Goal: Transaction & Acquisition: Subscribe to service/newsletter

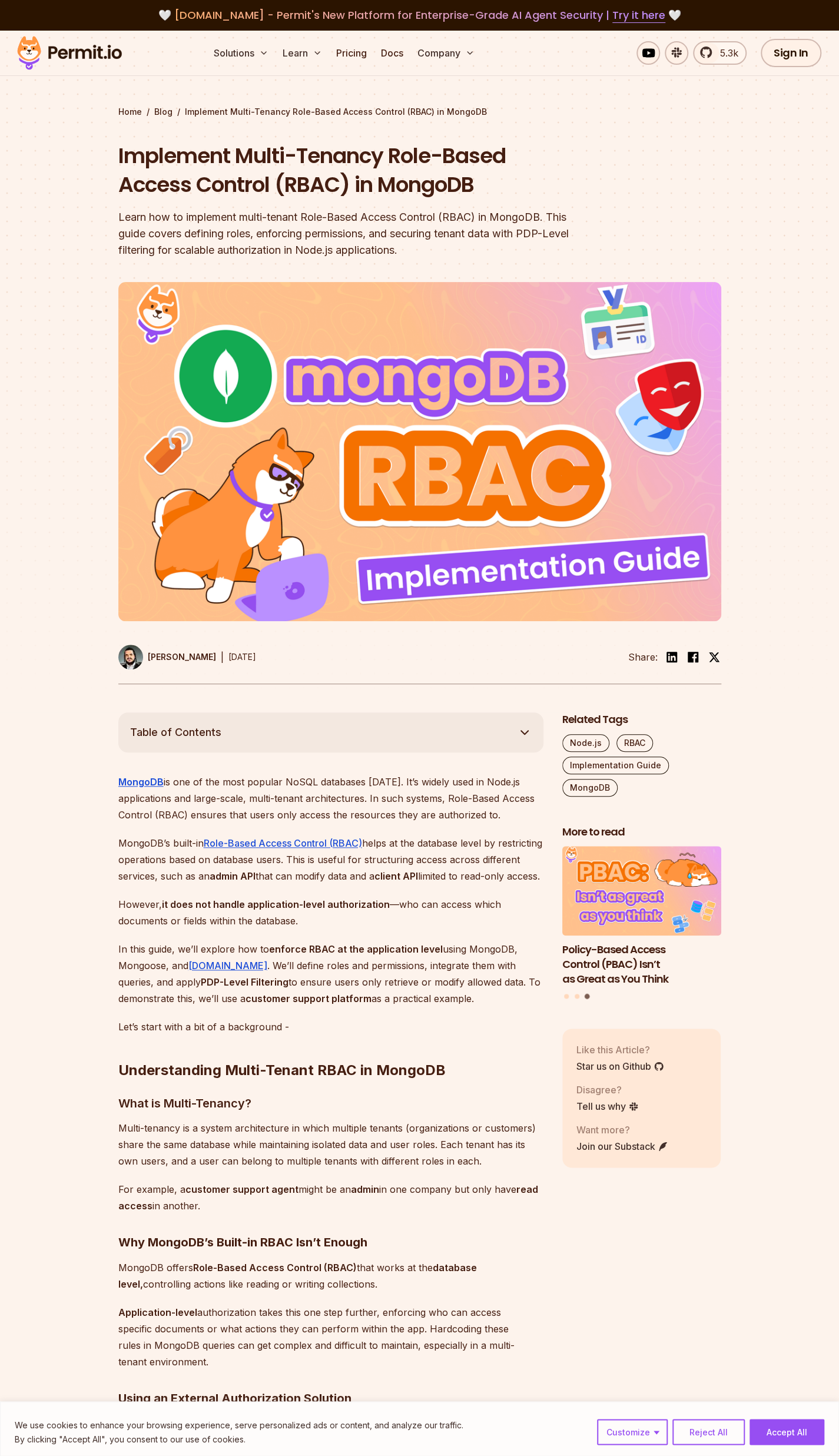
click at [76, 53] on img at bounding box center [69, 53] width 116 height 40
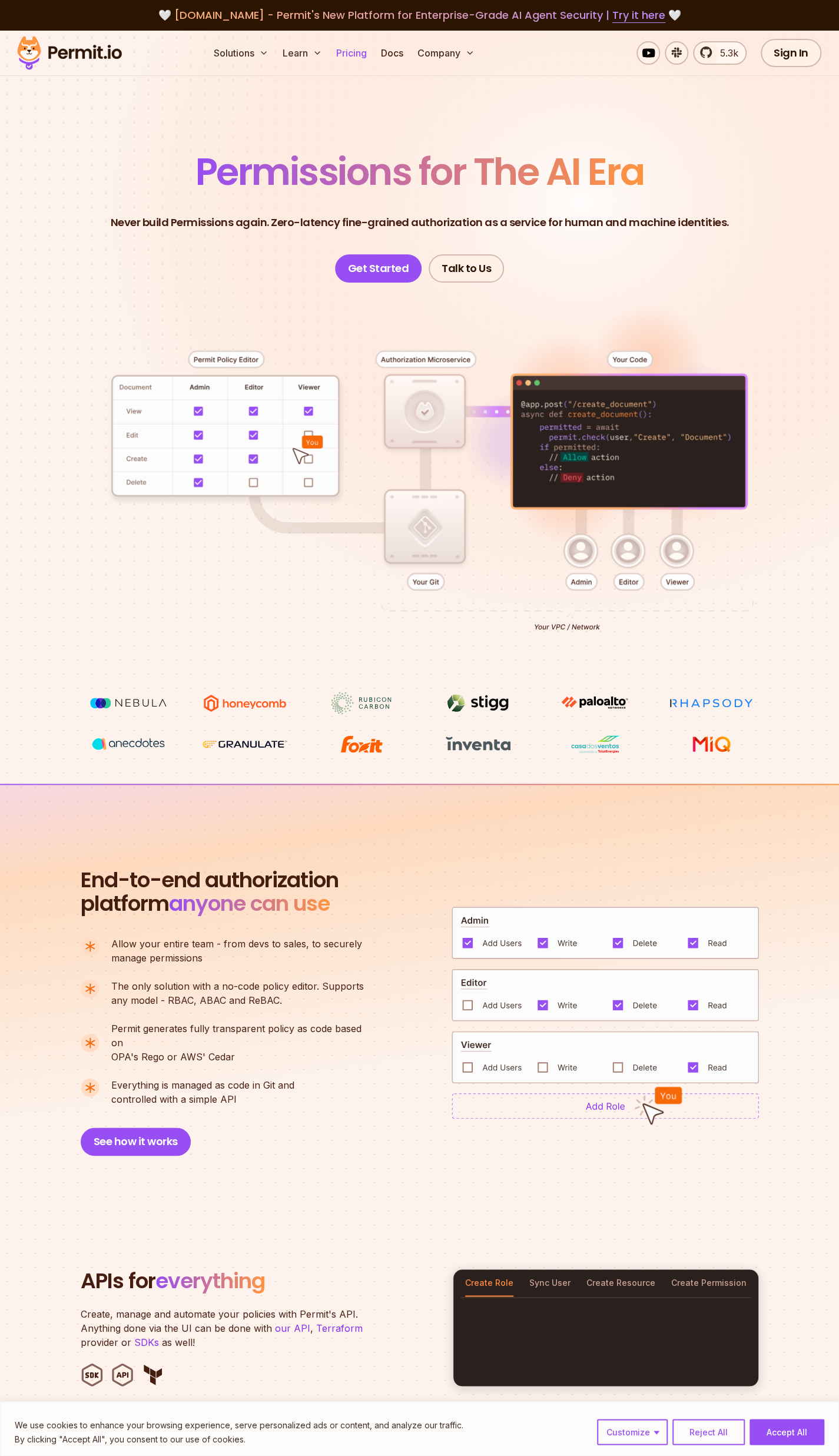
click at [358, 51] on link "Pricing" at bounding box center [352, 53] width 40 height 24
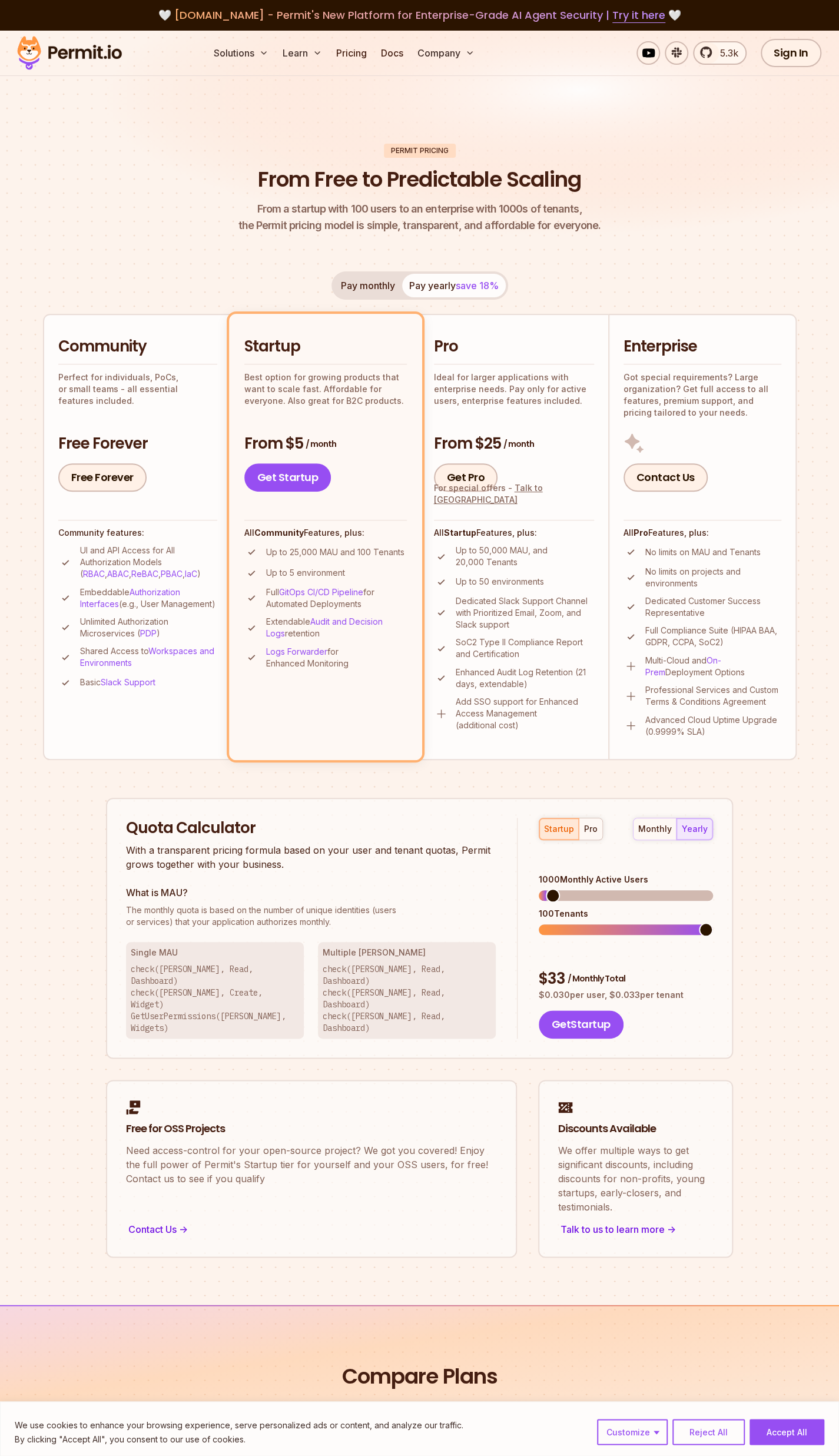
scroll to position [196, 0]
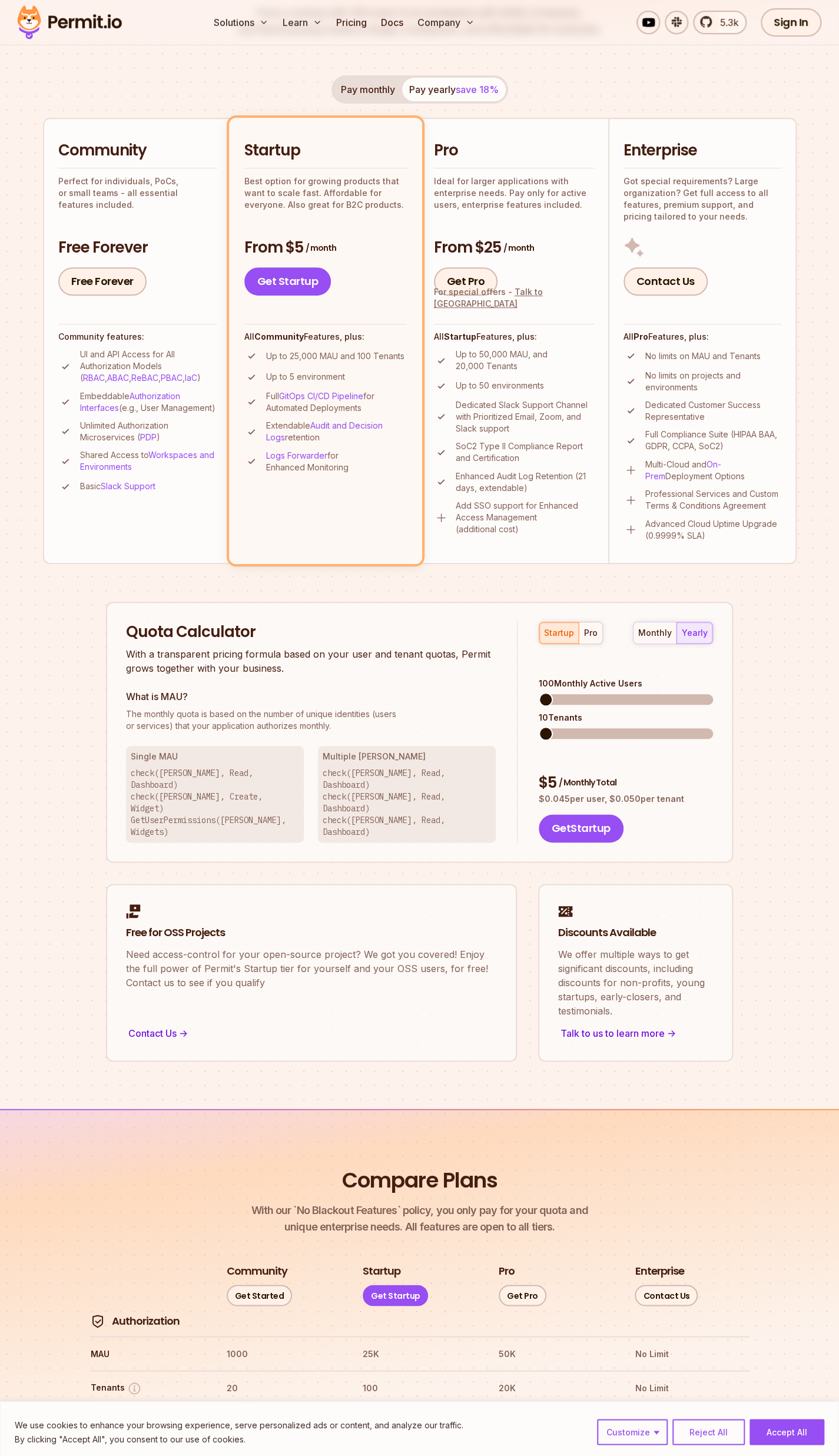
click at [539, 692] on span at bounding box center [545, 699] width 14 height 14
click at [615, 728] on span at bounding box center [617, 733] width 14 height 14
click at [540, 692] on span at bounding box center [547, 699] width 14 height 14
click at [462, 95] on div "Pay monthly Pay yearly save 18%" at bounding box center [420, 90] width 177 height 28
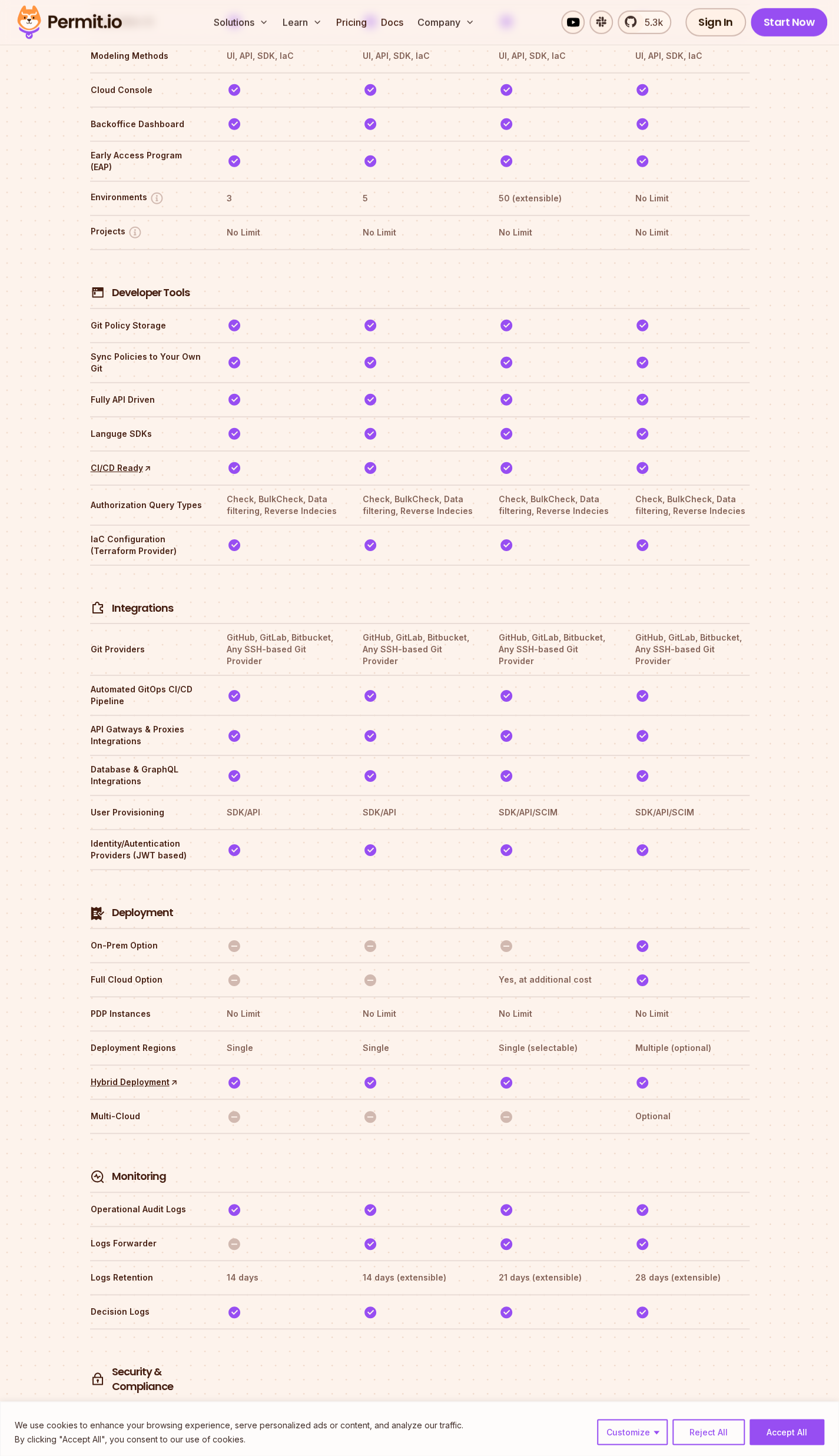
scroll to position [2160, 0]
